Goal: Task Accomplishment & Management: Use online tool/utility

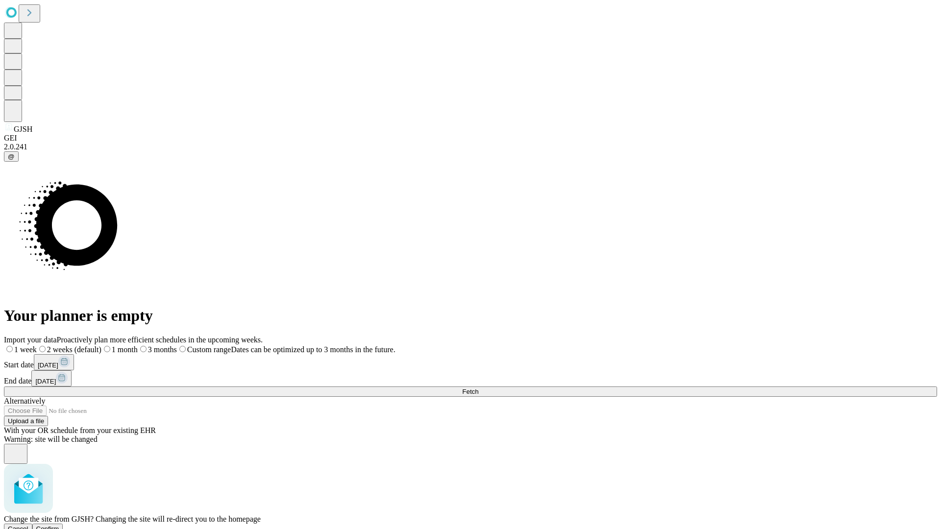
click at [59, 525] on span "Confirm" at bounding box center [47, 528] width 23 height 7
click at [30, 345] on label "1 week" at bounding box center [17, 349] width 26 height 8
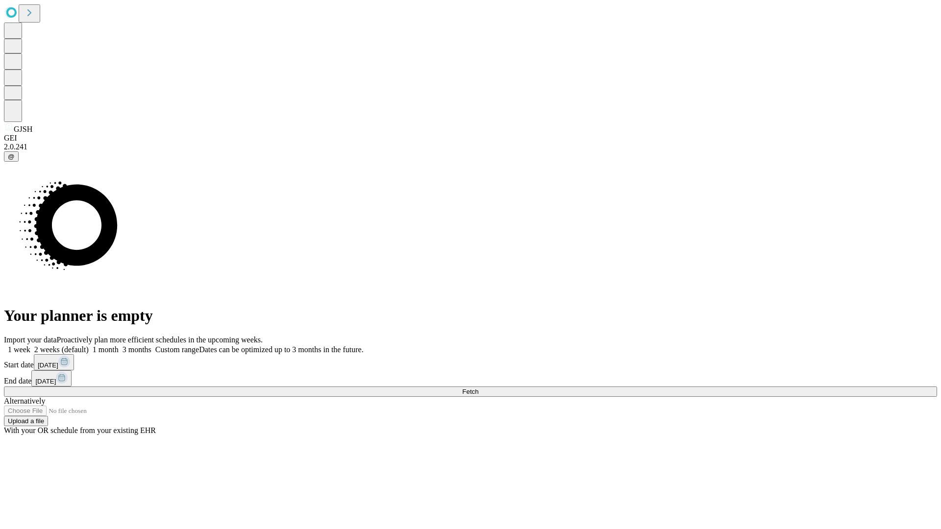
click at [478, 388] on span "Fetch" at bounding box center [470, 391] width 16 height 7
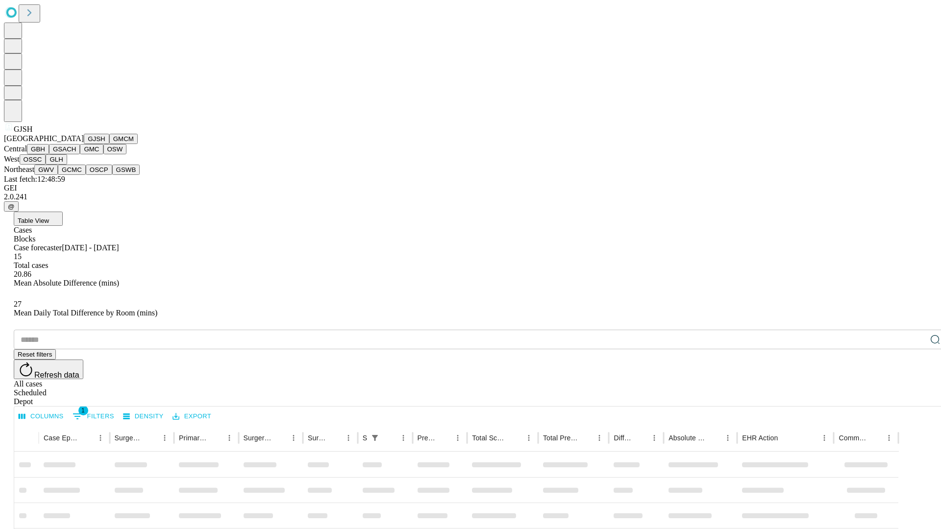
click at [109, 144] on button "GMCM" at bounding box center [123, 139] width 28 height 10
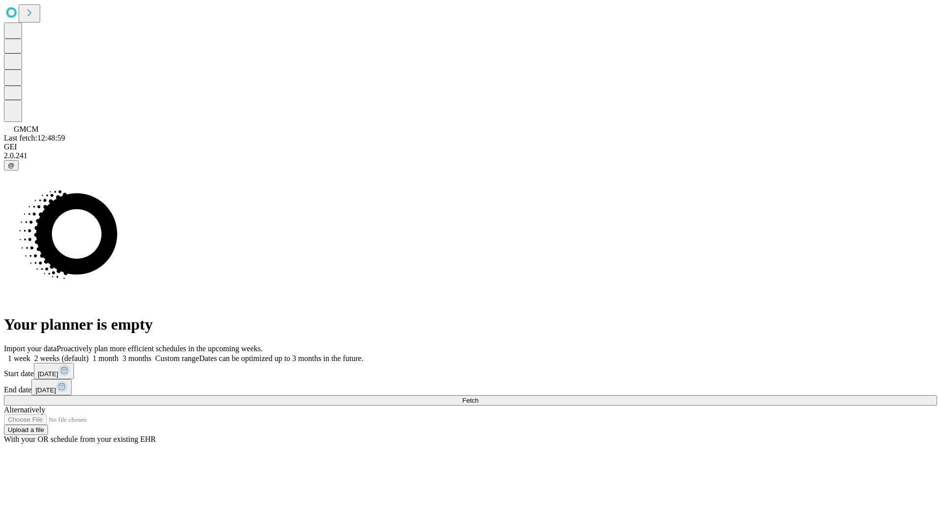
click at [30, 354] on label "1 week" at bounding box center [17, 358] width 26 height 8
click at [478, 397] on span "Fetch" at bounding box center [470, 400] width 16 height 7
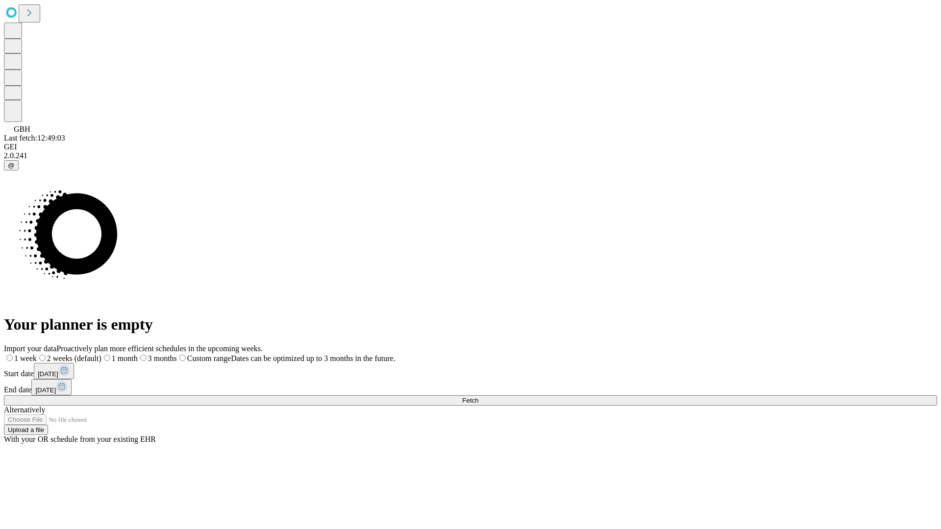
click at [37, 354] on label "1 week" at bounding box center [20, 358] width 33 height 8
click at [478, 397] on span "Fetch" at bounding box center [470, 400] width 16 height 7
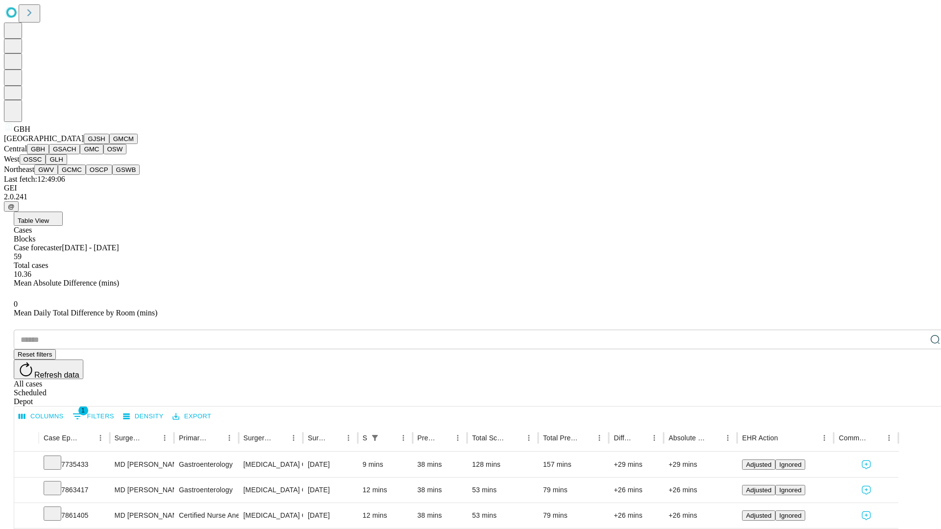
click at [76, 154] on button "GSACH" at bounding box center [64, 149] width 31 height 10
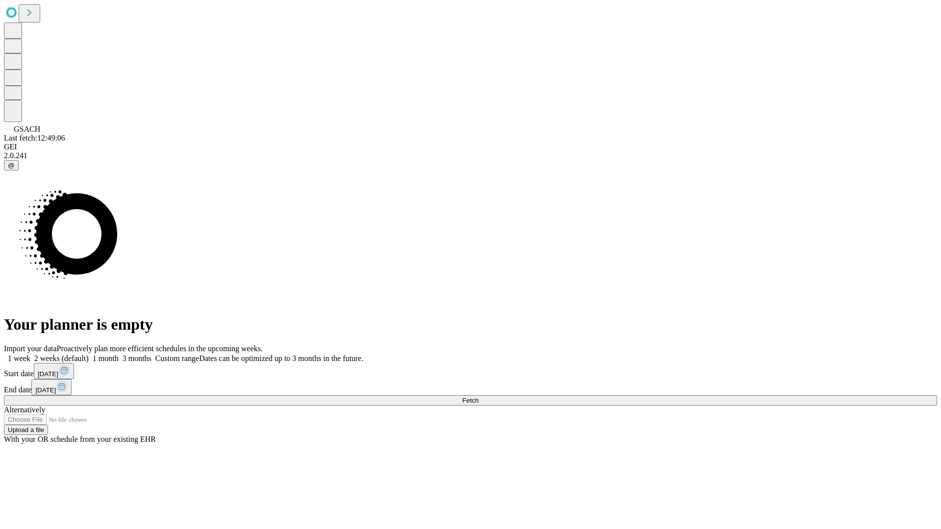
click at [30, 354] on label "1 week" at bounding box center [17, 358] width 26 height 8
click at [478, 397] on span "Fetch" at bounding box center [470, 400] width 16 height 7
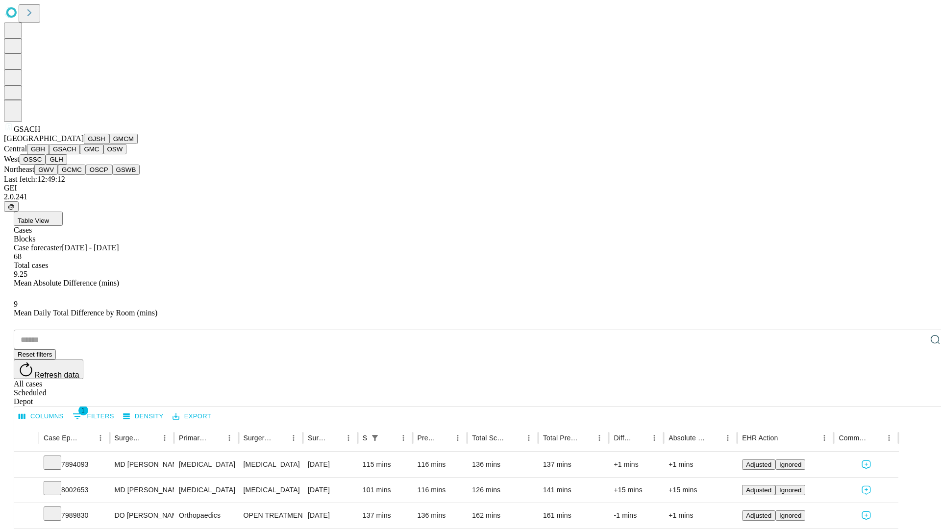
click at [80, 154] on button "GMC" at bounding box center [91, 149] width 23 height 10
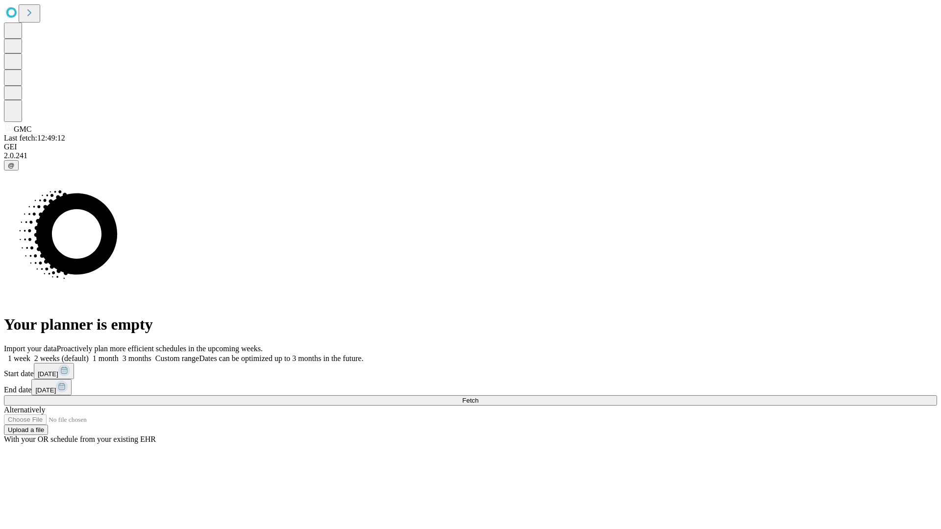
click at [478, 397] on span "Fetch" at bounding box center [470, 400] width 16 height 7
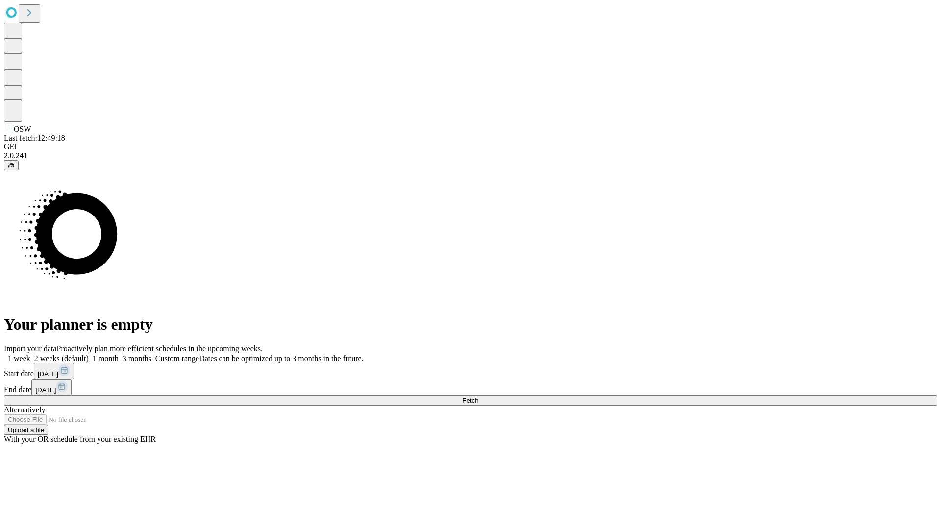
click at [30, 354] on label "1 week" at bounding box center [17, 358] width 26 height 8
click at [478, 397] on span "Fetch" at bounding box center [470, 400] width 16 height 7
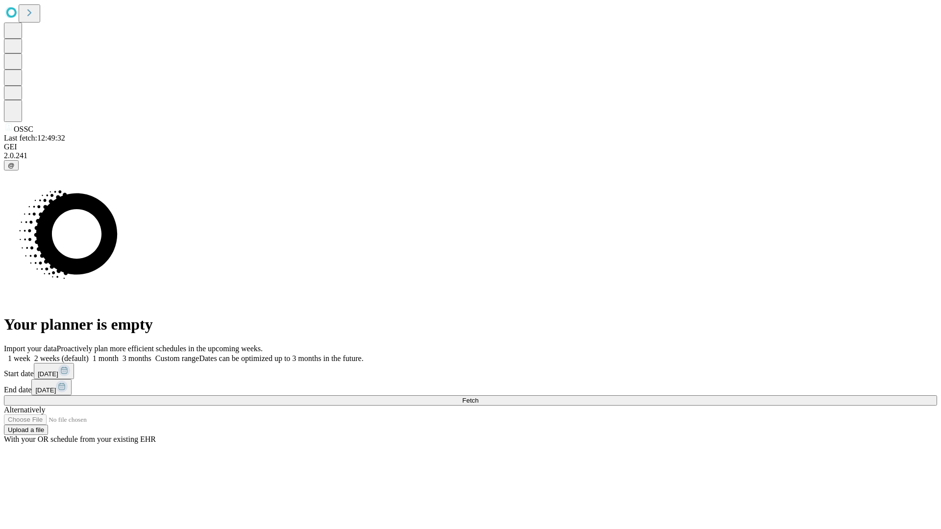
click at [478, 397] on span "Fetch" at bounding box center [470, 400] width 16 height 7
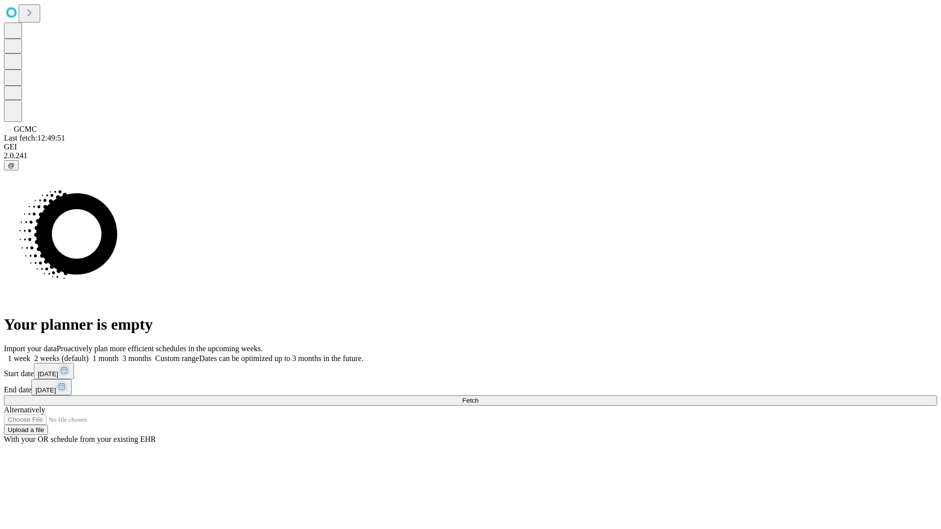
click at [478, 397] on span "Fetch" at bounding box center [470, 400] width 16 height 7
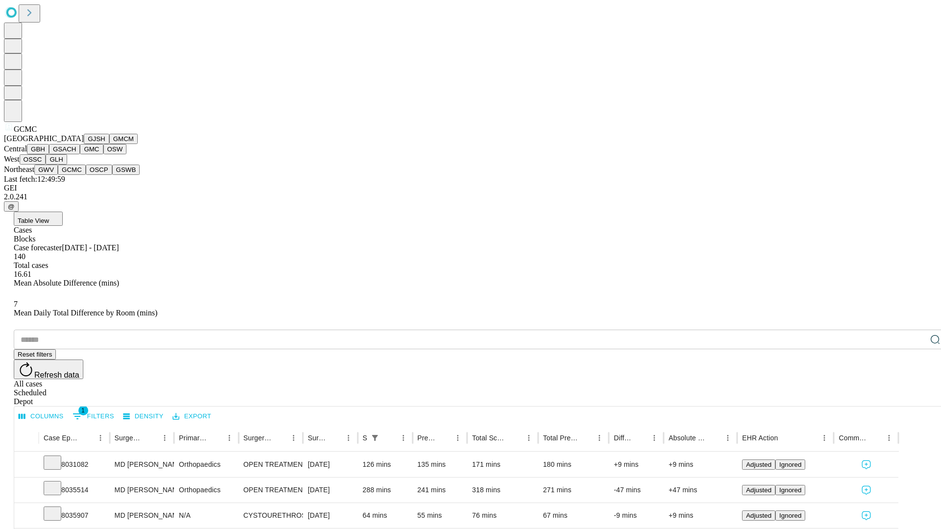
click at [86, 175] on button "OSCP" at bounding box center [99, 170] width 26 height 10
